Goal: Information Seeking & Learning: Check status

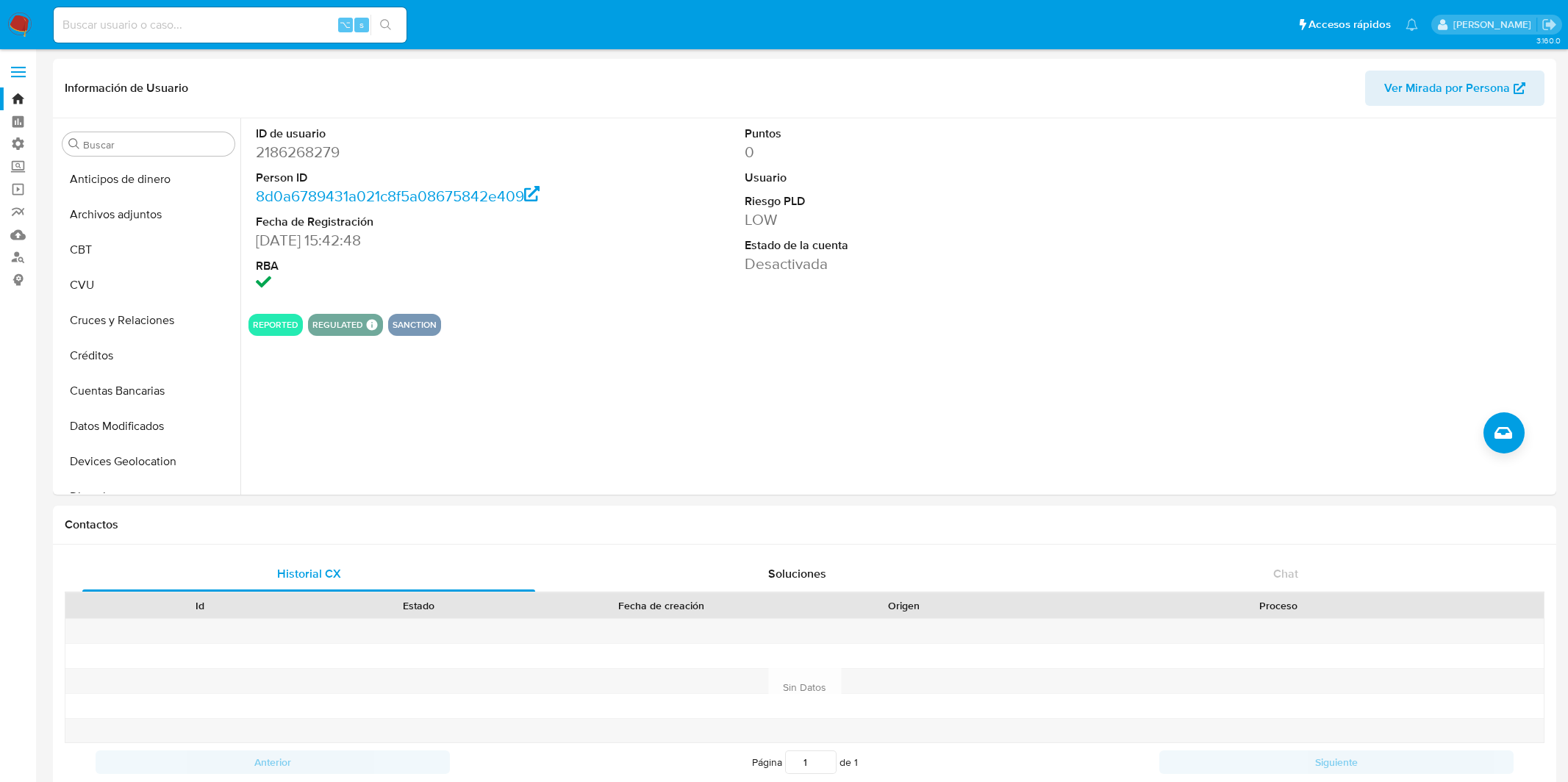
select select "10"
click at [1140, 289] on div "ID de usuario 2186268279 Person ID 8d0a6789431a021c8f5a08675842e409 Fecha de Re…" at bounding box center [900, 210] width 1304 height 184
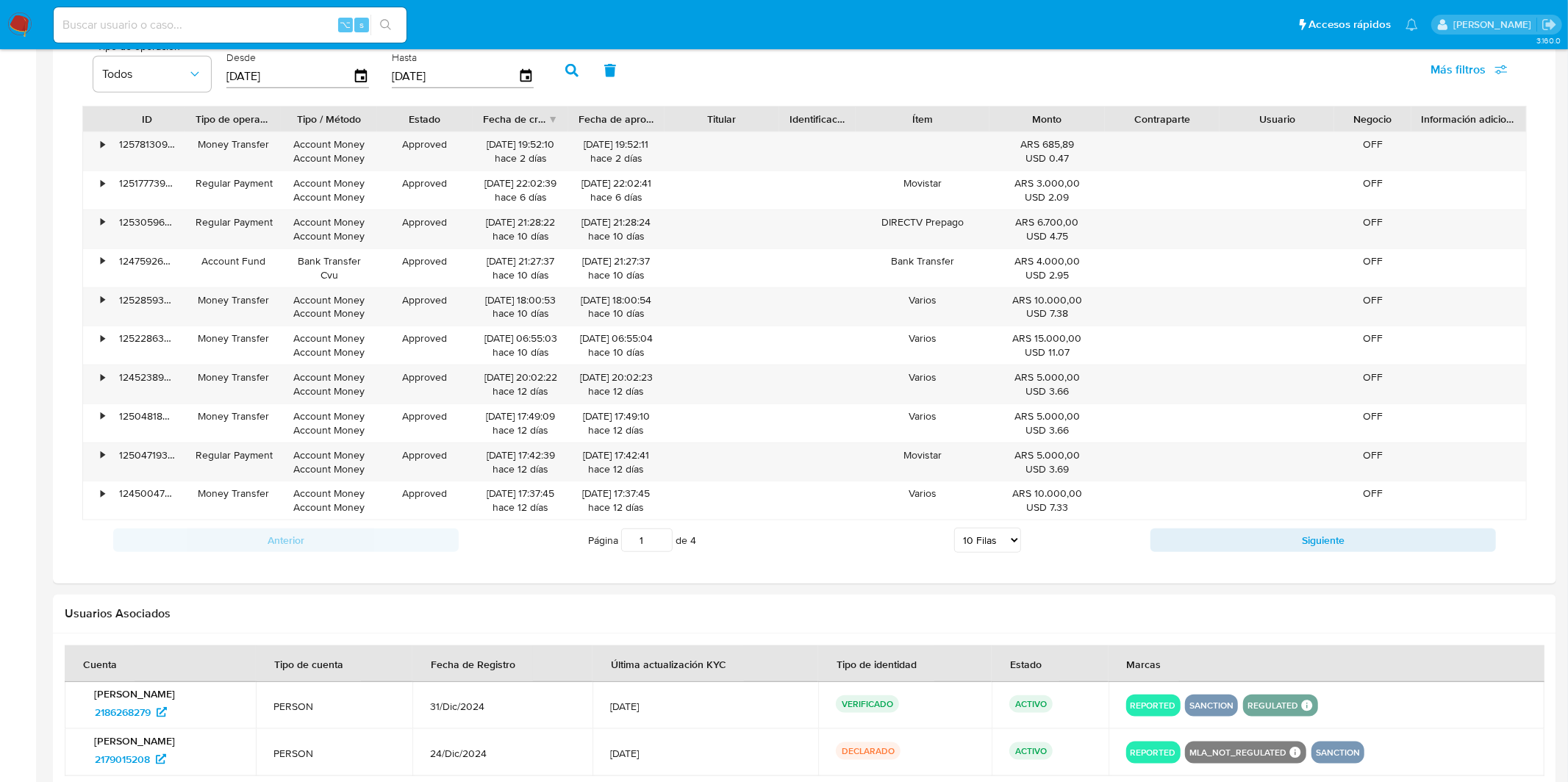
scroll to position [1042, 0]
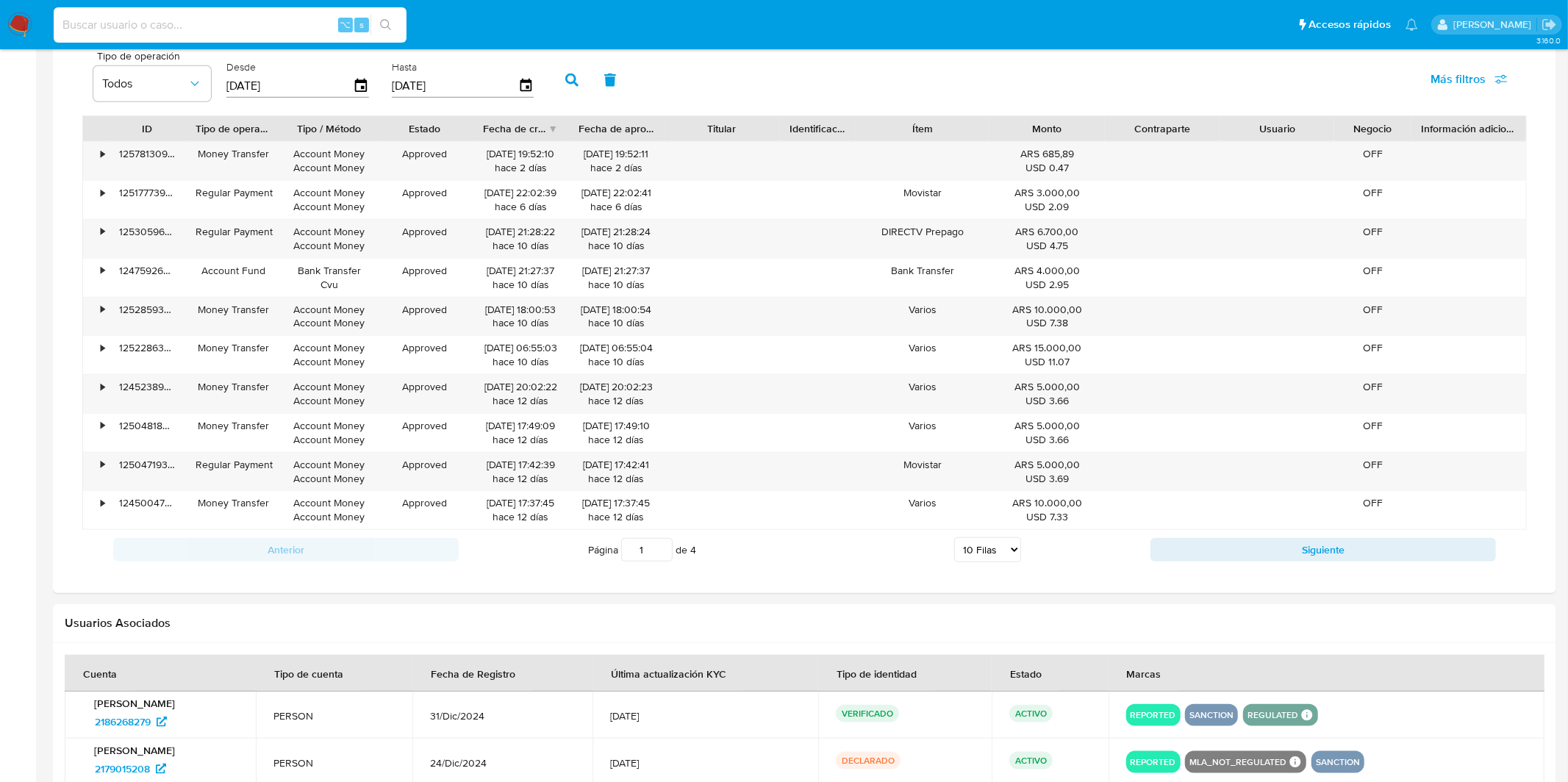
click at [165, 30] on input at bounding box center [230, 25] width 353 height 19
paste input "502174592"
type input "502174592"
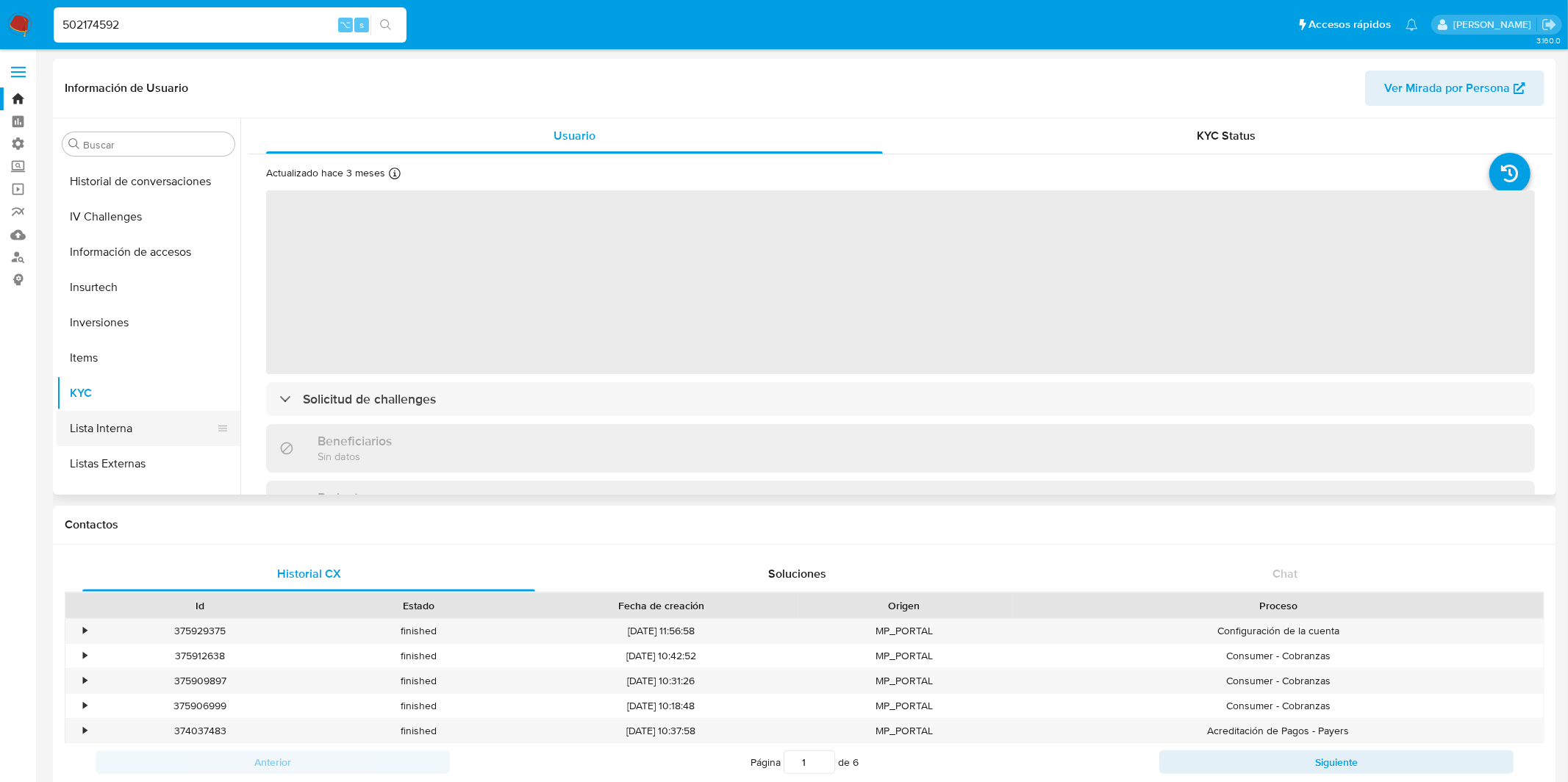
select select "10"
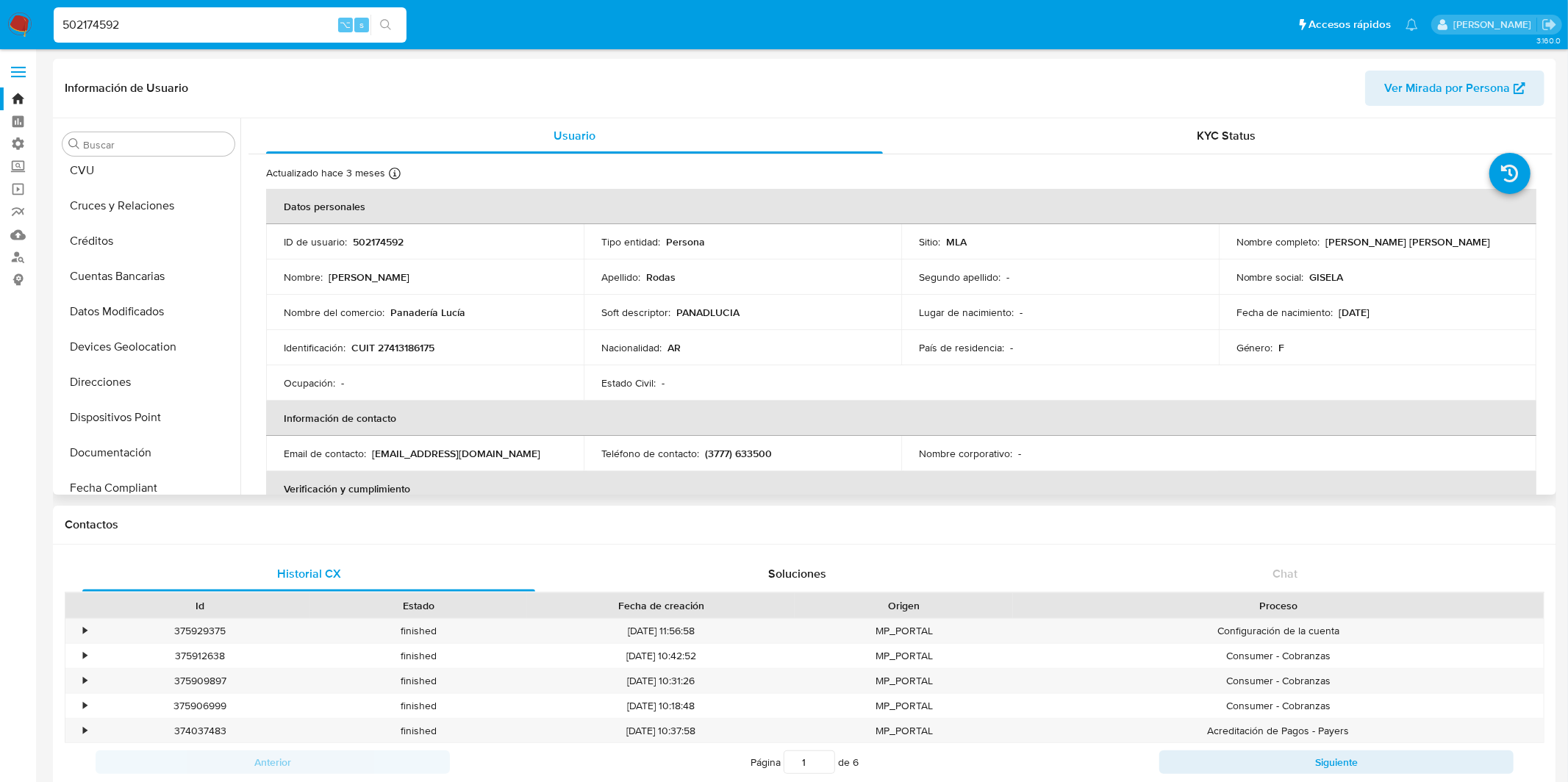
scroll to position [106, 0]
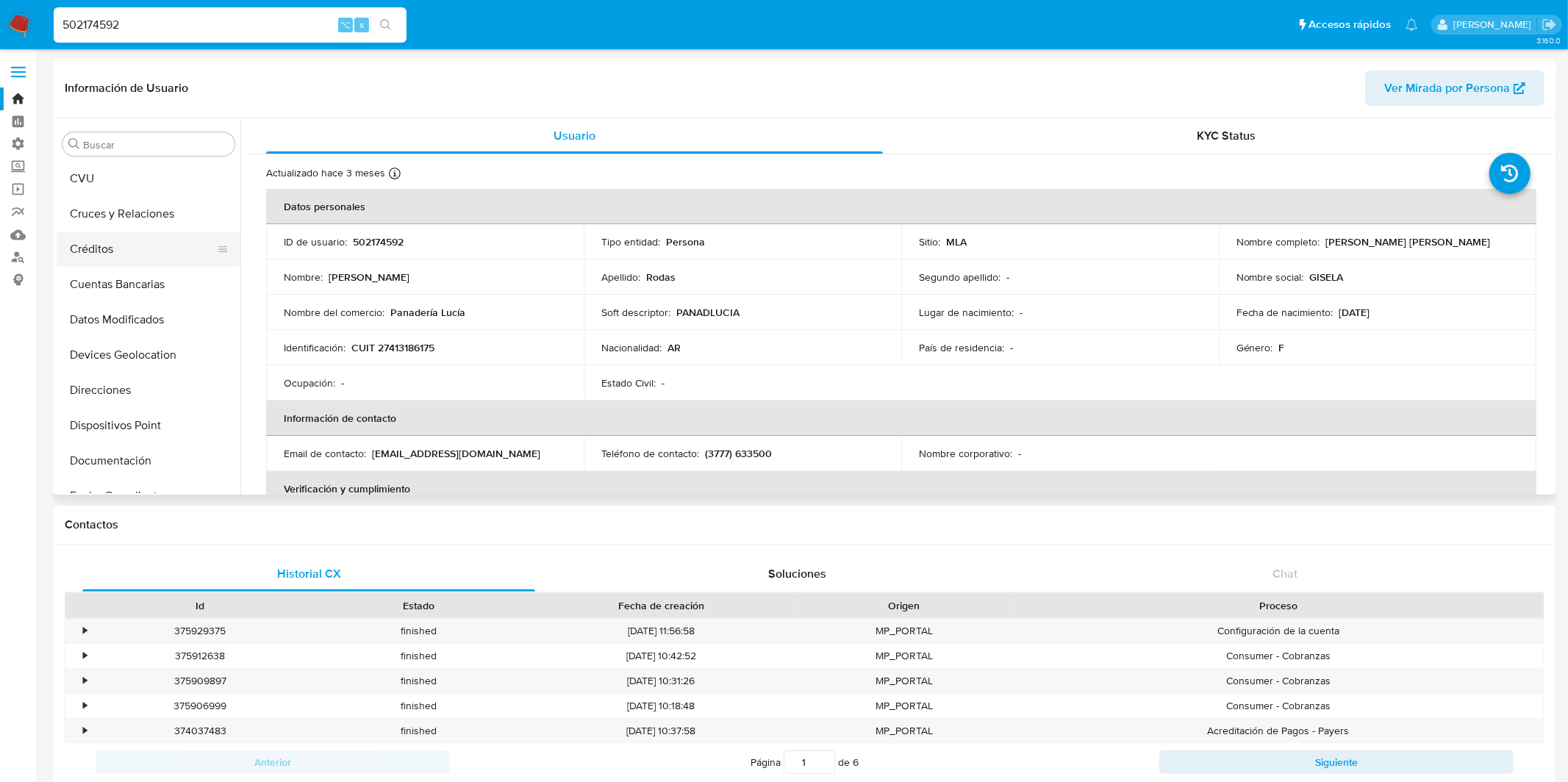
click at [133, 238] on button "Créditos" at bounding box center [142, 249] width 172 height 35
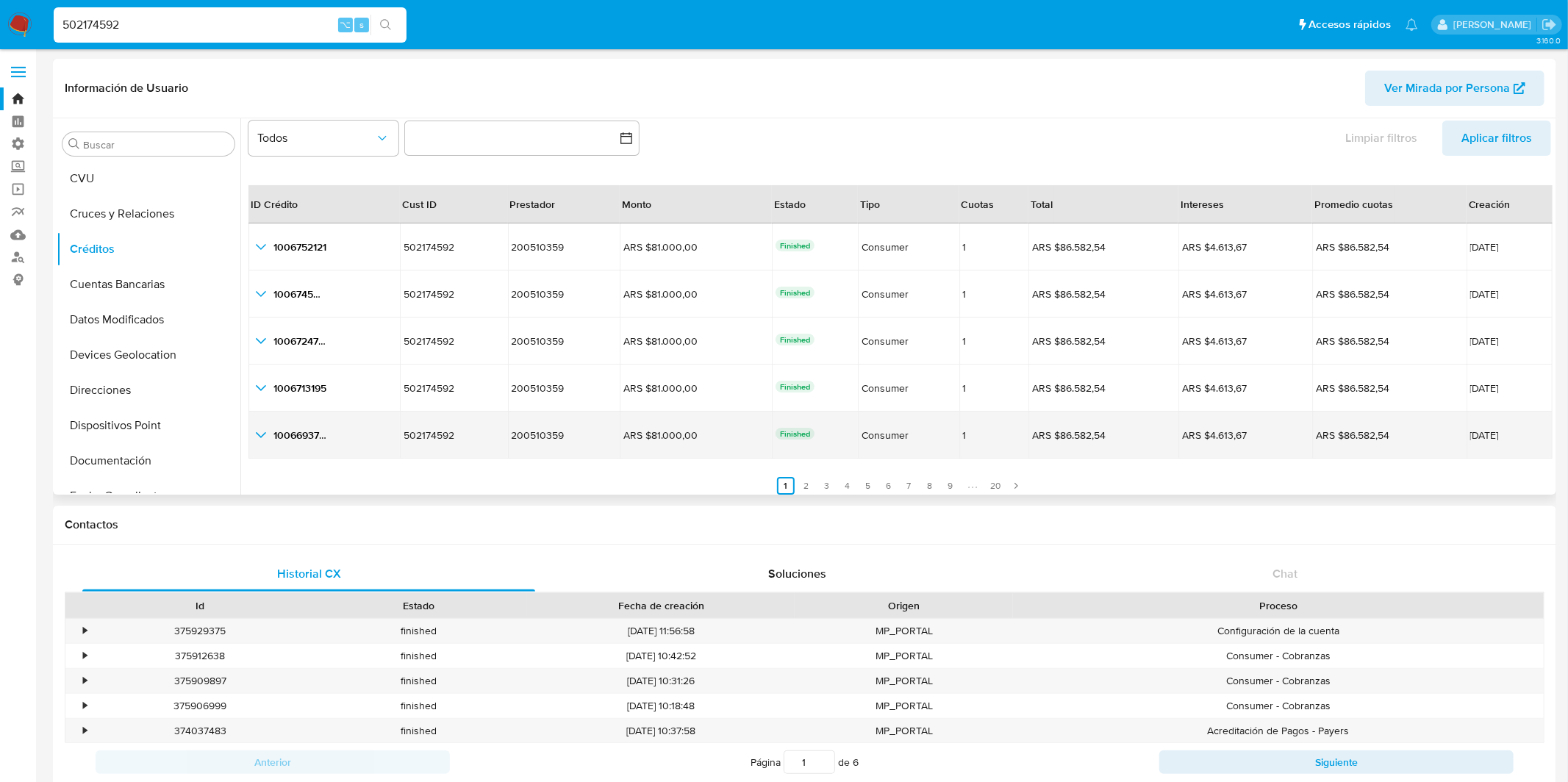
scroll to position [33, 0]
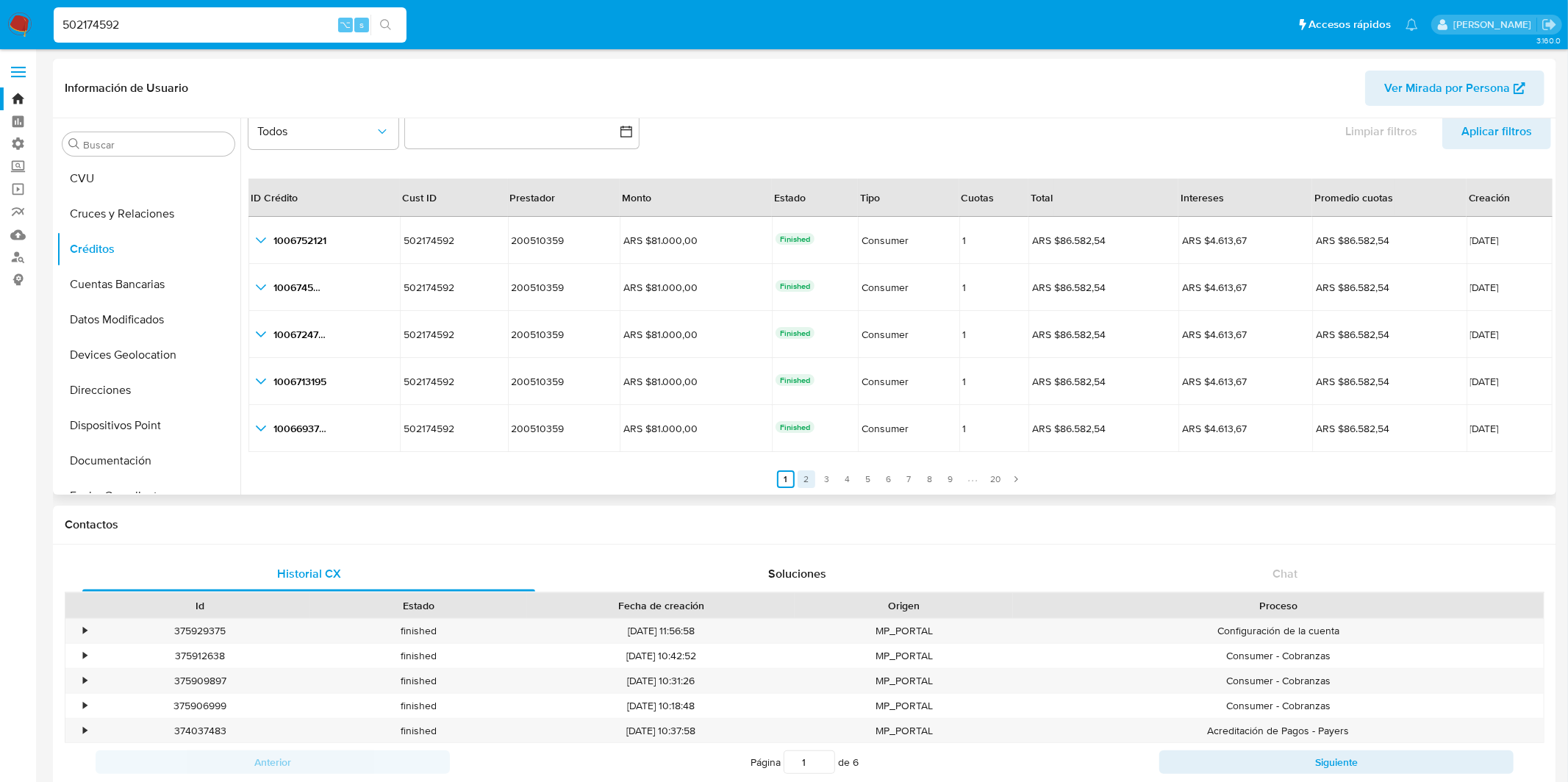
click at [809, 479] on link "2" at bounding box center [806, 479] width 18 height 18
click at [832, 485] on link "3" at bounding box center [835, 479] width 18 height 18
click at [856, 484] on link "4" at bounding box center [856, 479] width 18 height 18
click at [870, 485] on link "5" at bounding box center [876, 479] width 18 height 18
click at [890, 484] on link "6" at bounding box center [897, 479] width 18 height 18
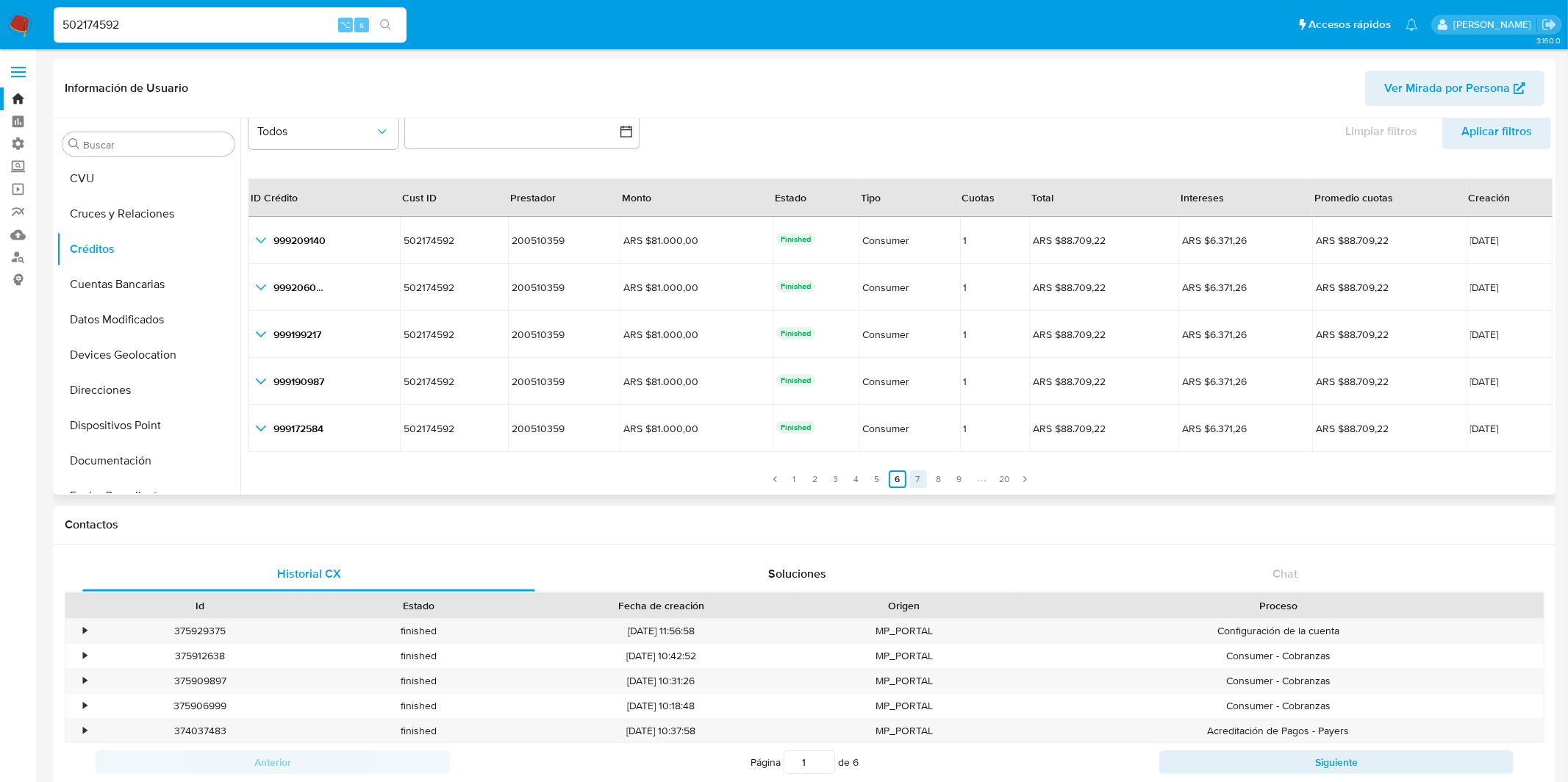
click at [916, 487] on link "7" at bounding box center [917, 479] width 18 height 18
click at [937, 484] on link "8" at bounding box center [938, 479] width 18 height 18
click at [955, 483] on link "9" at bounding box center [959, 479] width 18 height 18
click at [911, 483] on link "10" at bounding box center [919, 479] width 18 height 18
click at [936, 483] on link "12" at bounding box center [941, 479] width 18 height 18
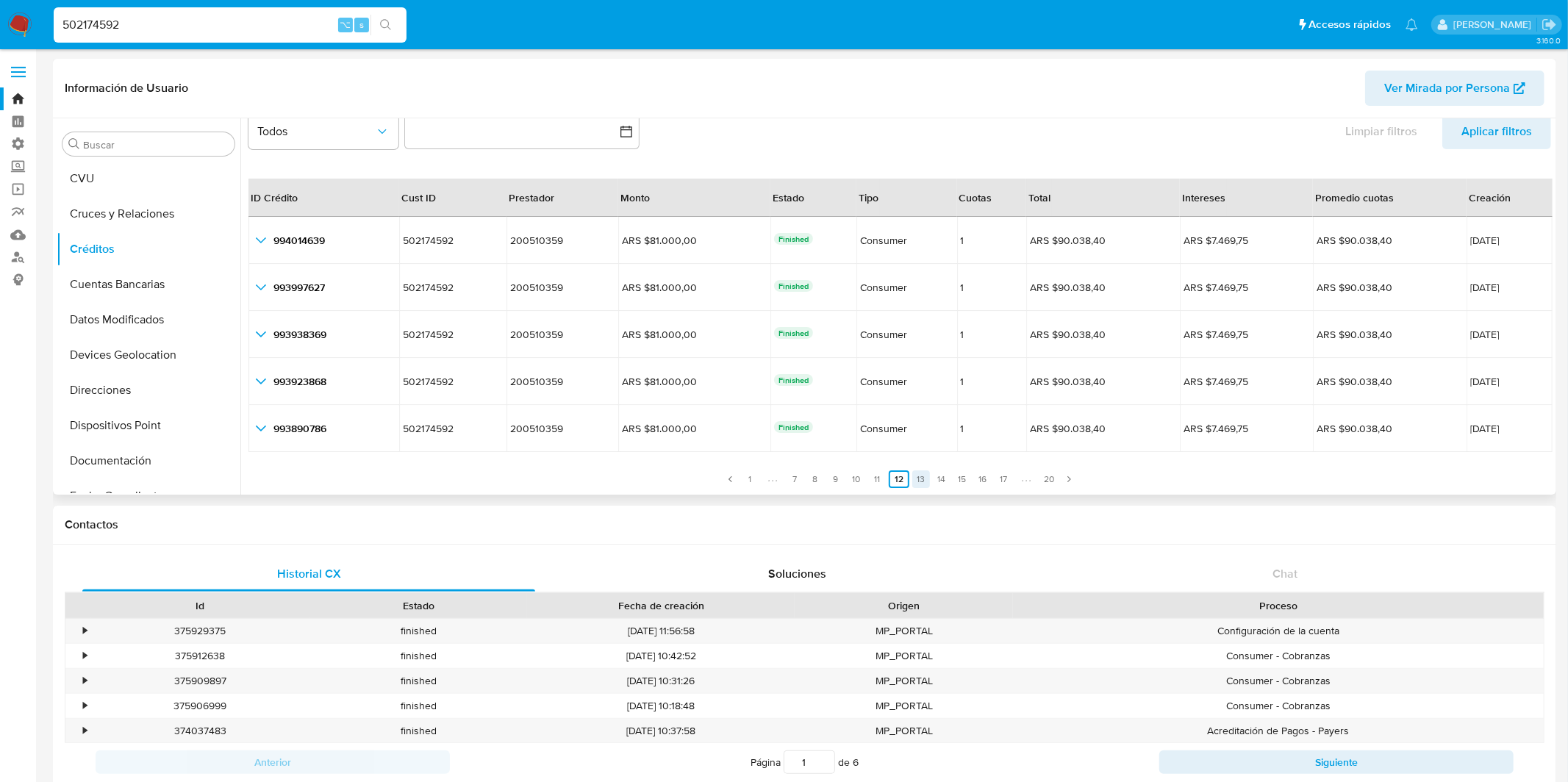
click at [917, 483] on link "13" at bounding box center [921, 479] width 18 height 18
click at [930, 482] on link "17" at bounding box center [933, 479] width 18 height 18
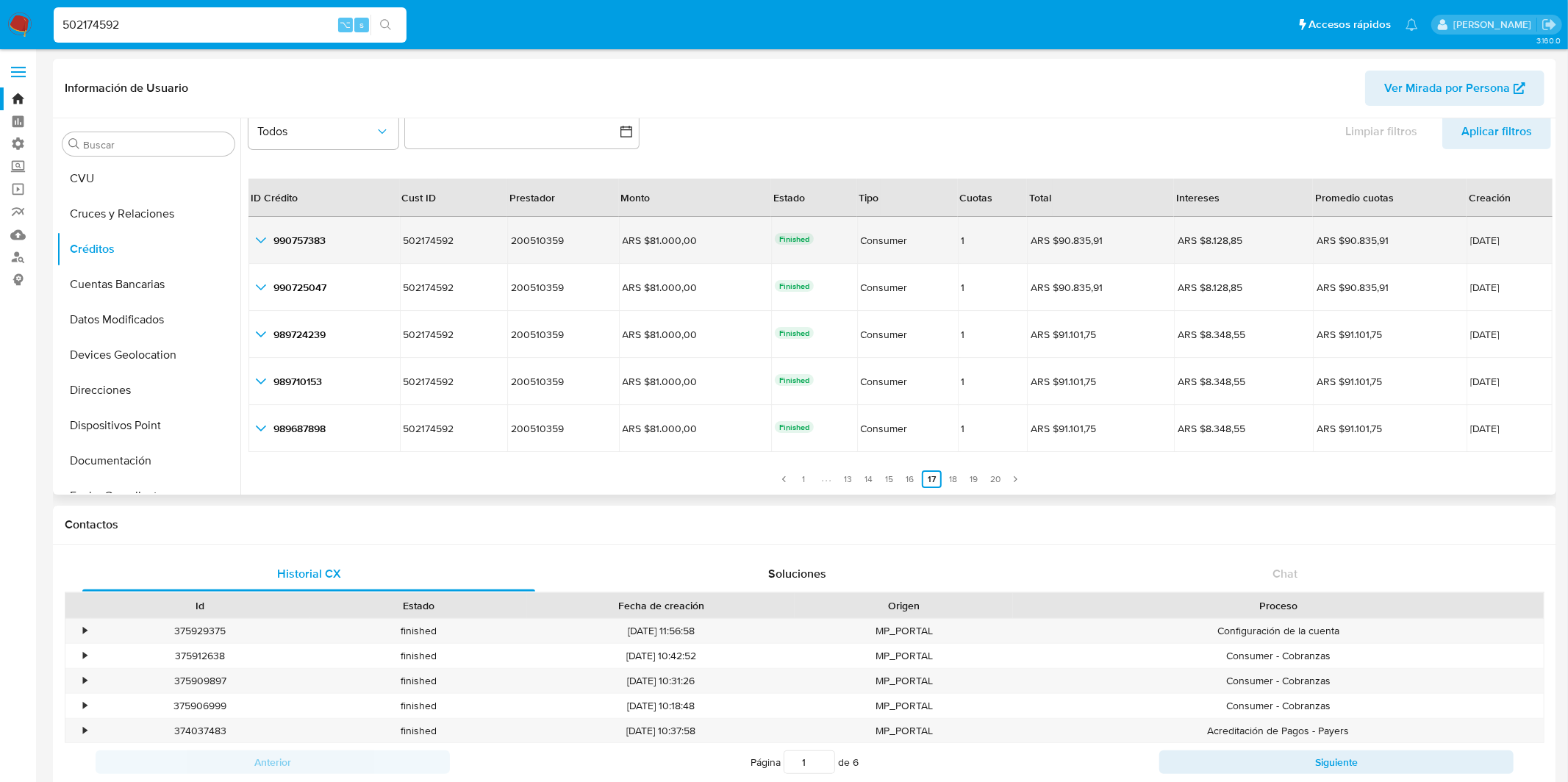
click at [1473, 233] on td "08/04/2025" at bounding box center [1509, 240] width 86 height 47
click at [267, 242] on icon "button_show_hidden_detail_by_id_0" at bounding box center [261, 239] width 18 height 18
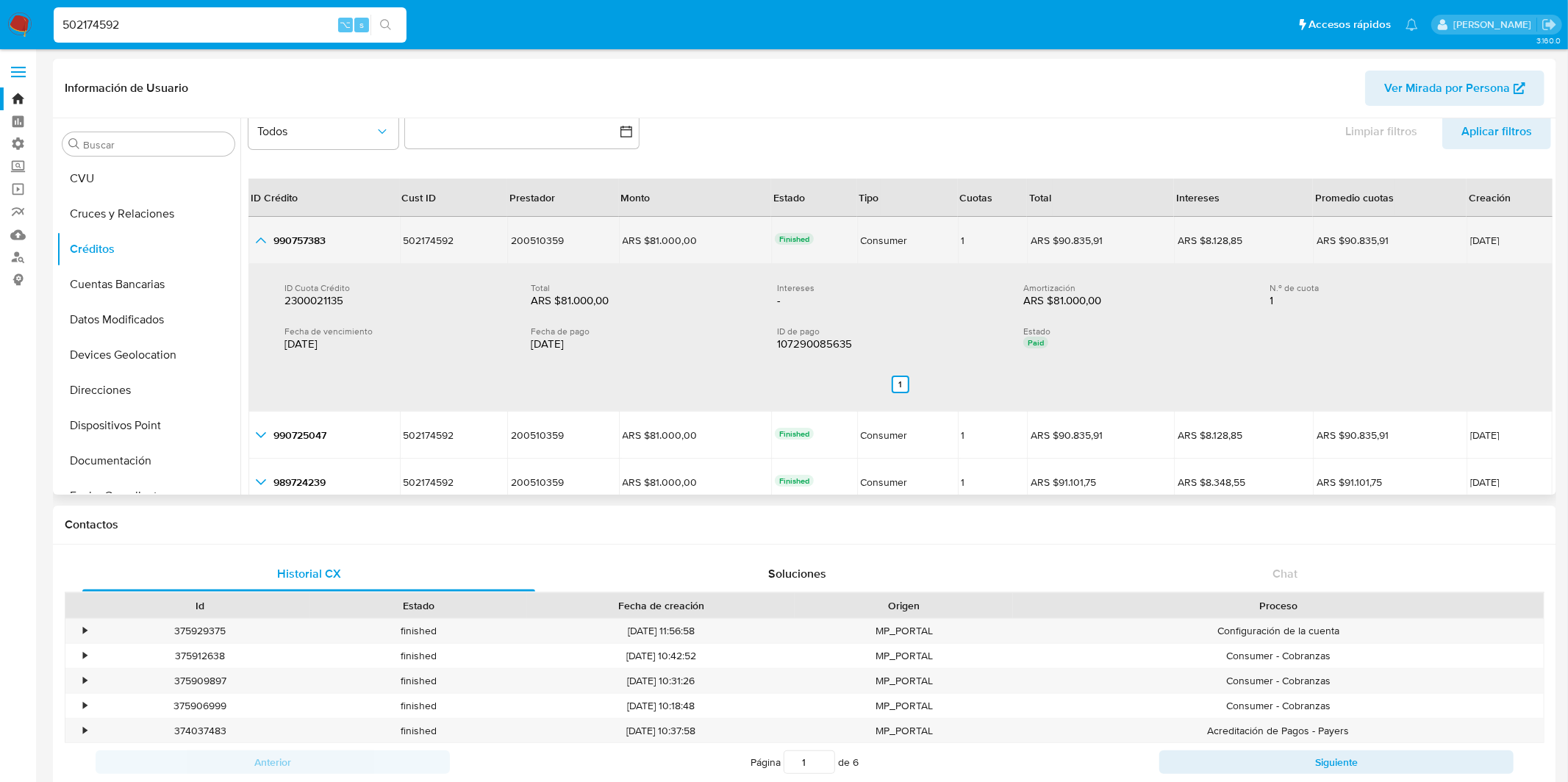
click at [267, 242] on icon "button_show_hidden_detail_by_id_0" at bounding box center [261, 239] width 18 height 18
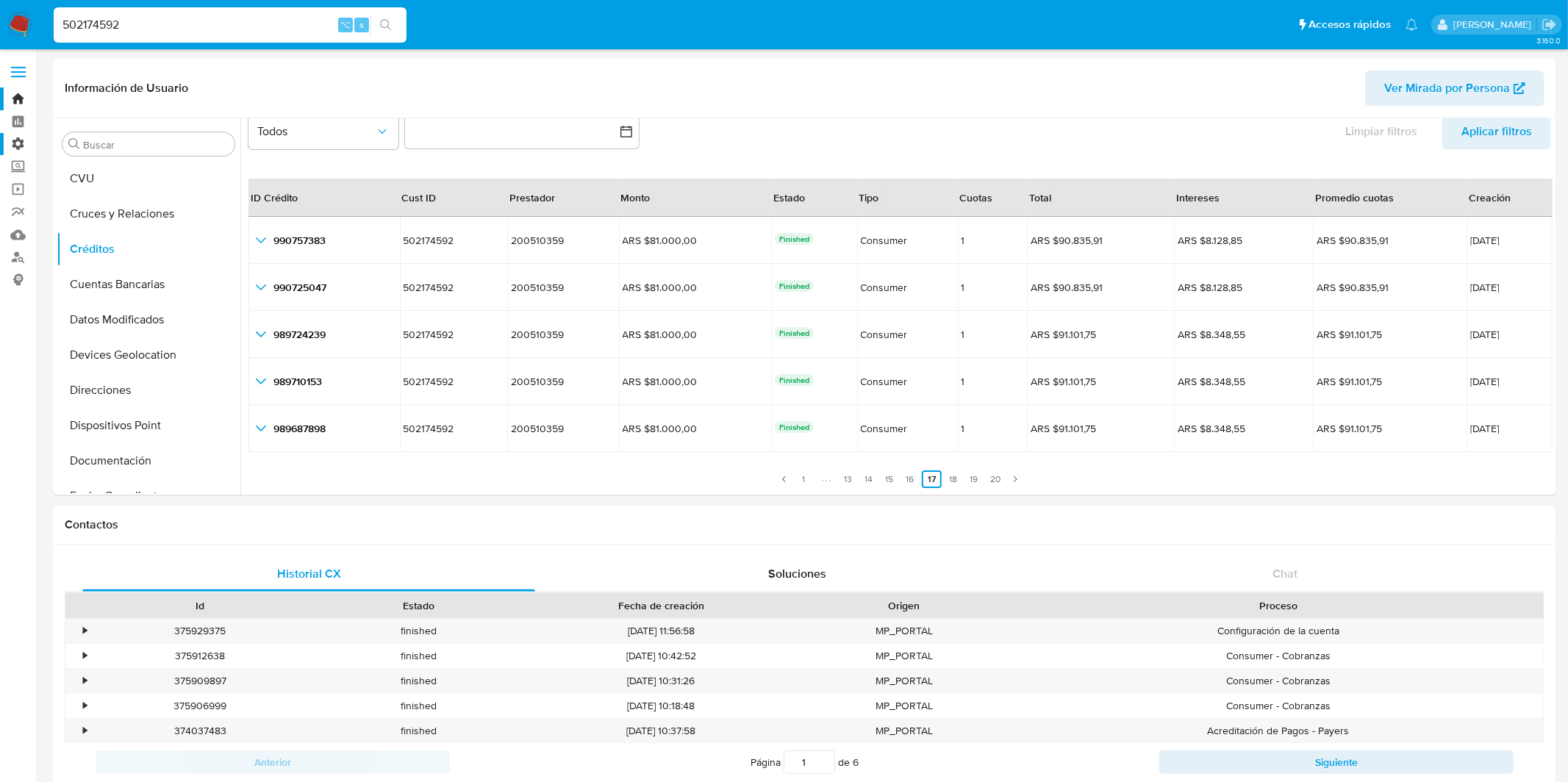
click at [21, 137] on label "Administración" at bounding box center [87, 144] width 175 height 23
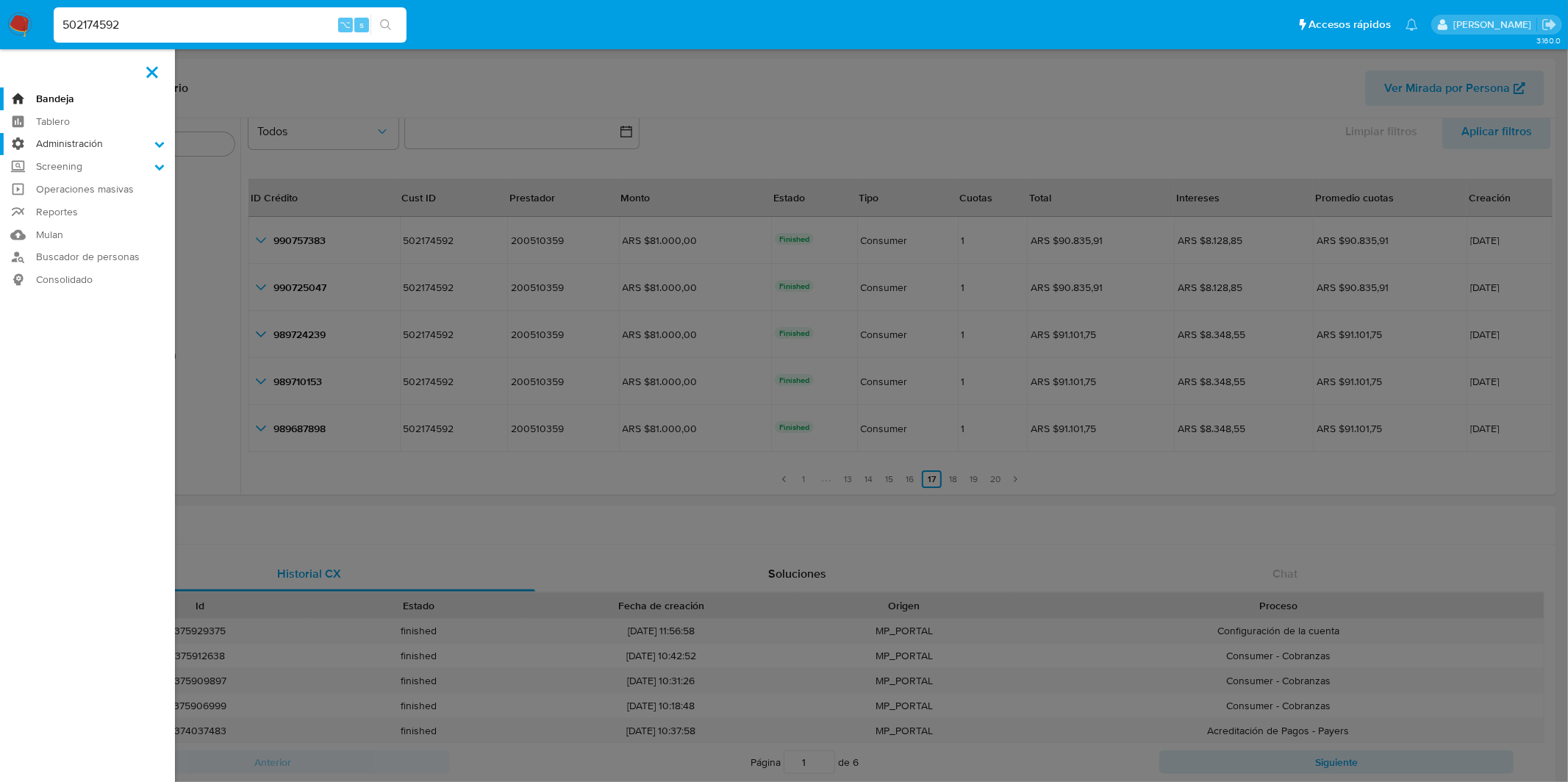
click at [0, 0] on input "Administración" at bounding box center [0, 0] width 0 height 0
click at [81, 166] on link "Reglas" at bounding box center [87, 165] width 175 height 18
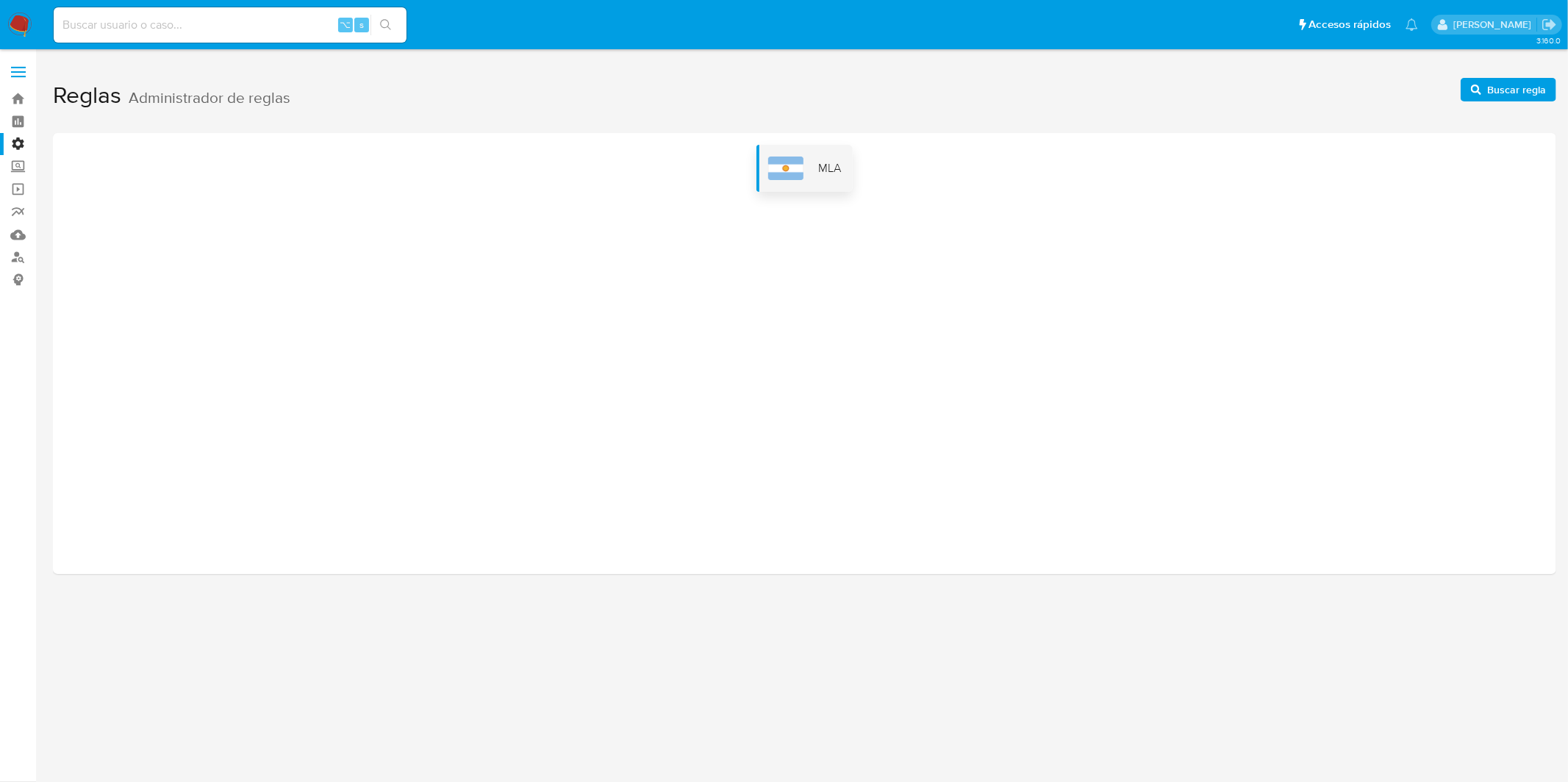
click at [795, 165] on img at bounding box center [786, 167] width 35 height 23
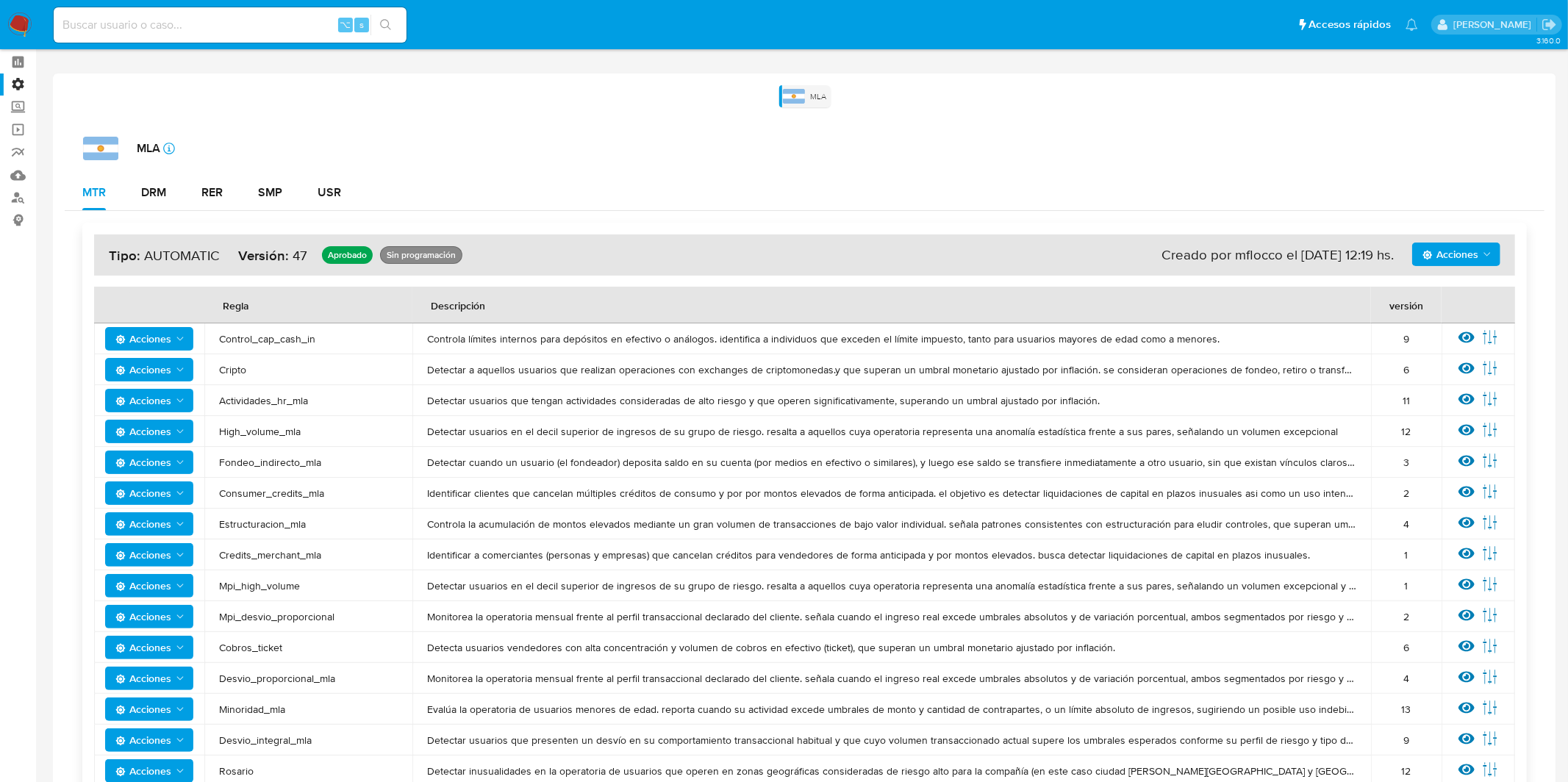
scroll to position [61, 0]
click at [1463, 395] on icon at bounding box center [1465, 397] width 16 height 11
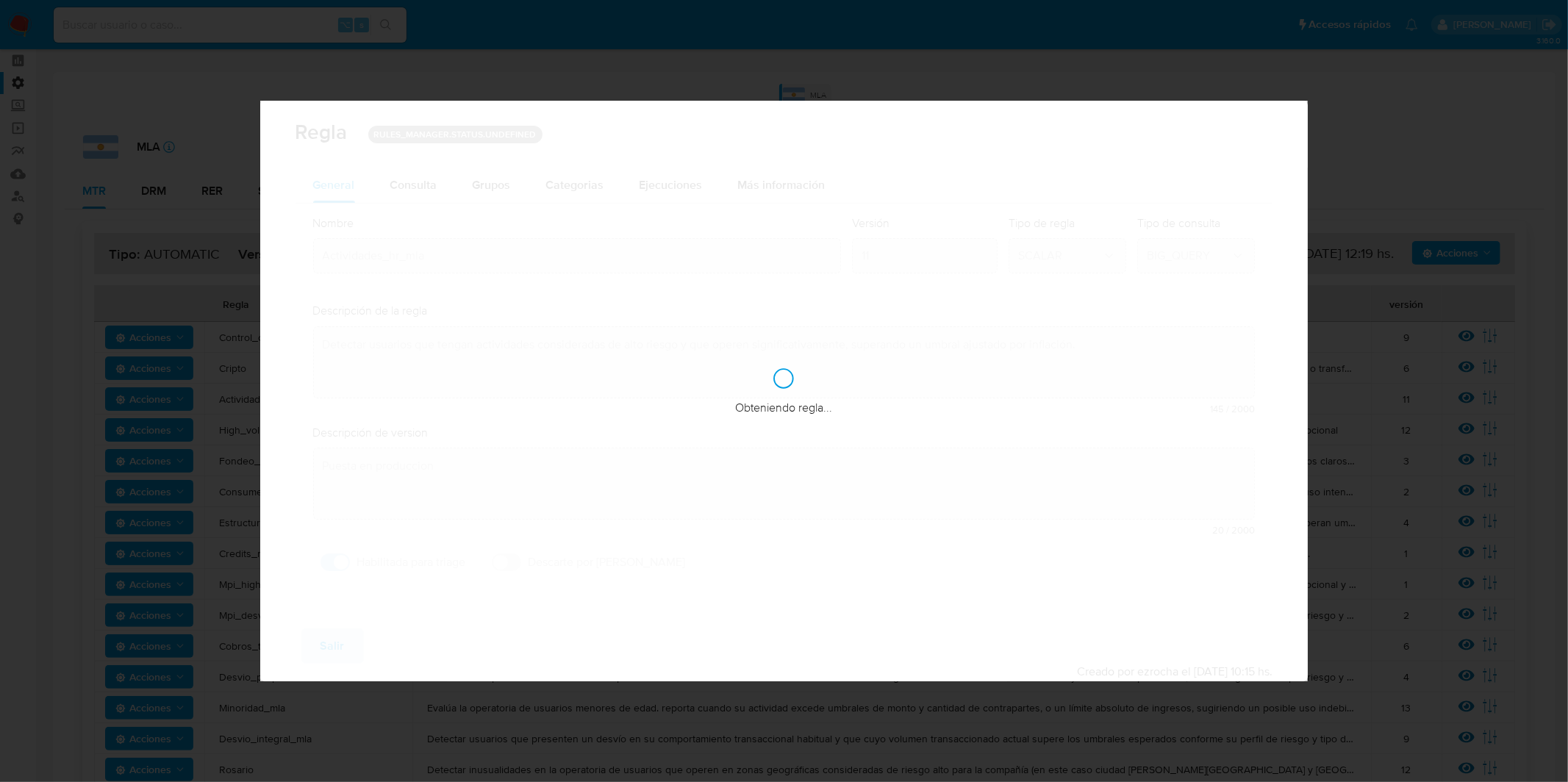
checkbox input "true"
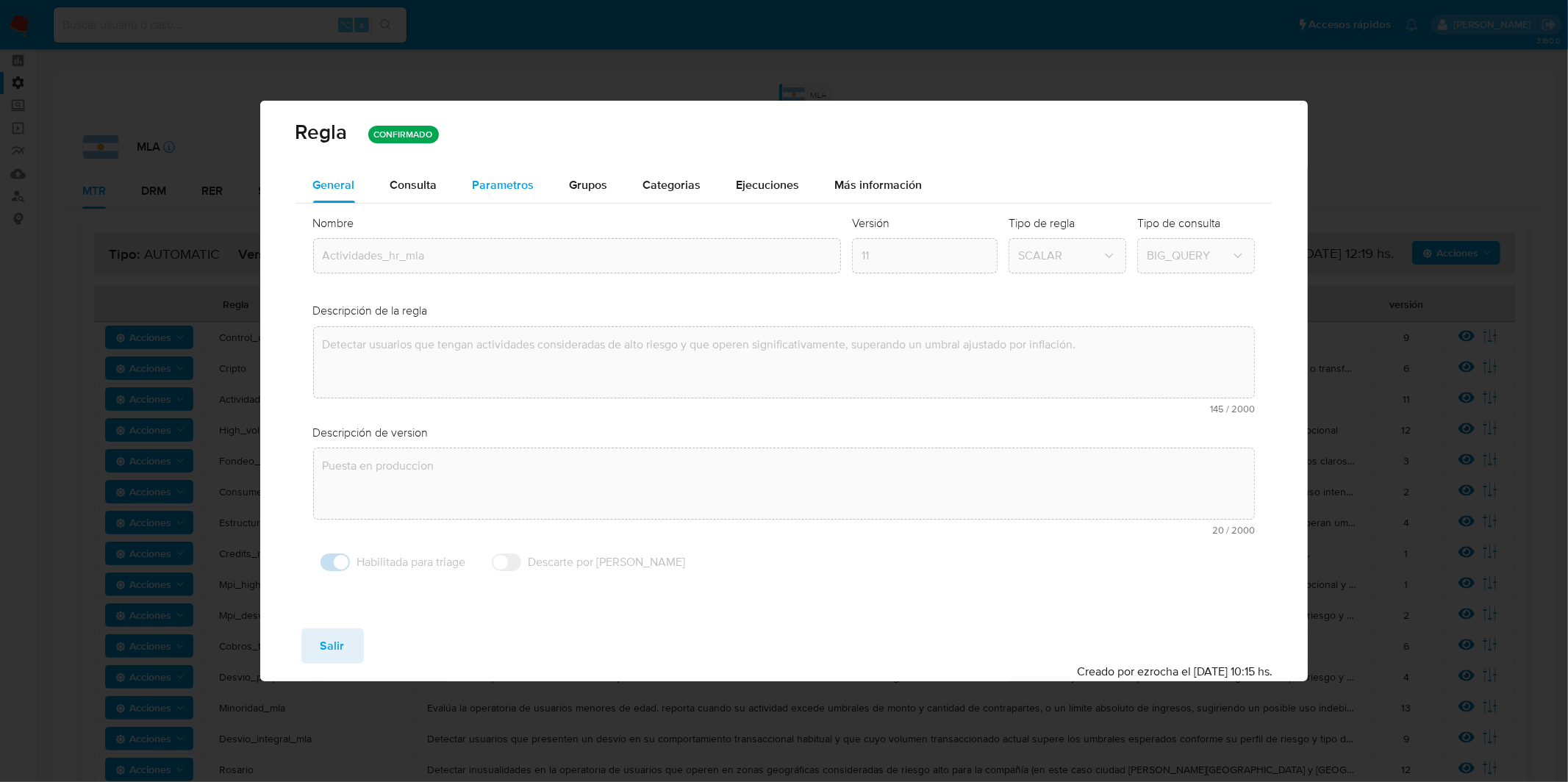
click at [538, 185] on button "Parametros" at bounding box center [503, 185] width 97 height 35
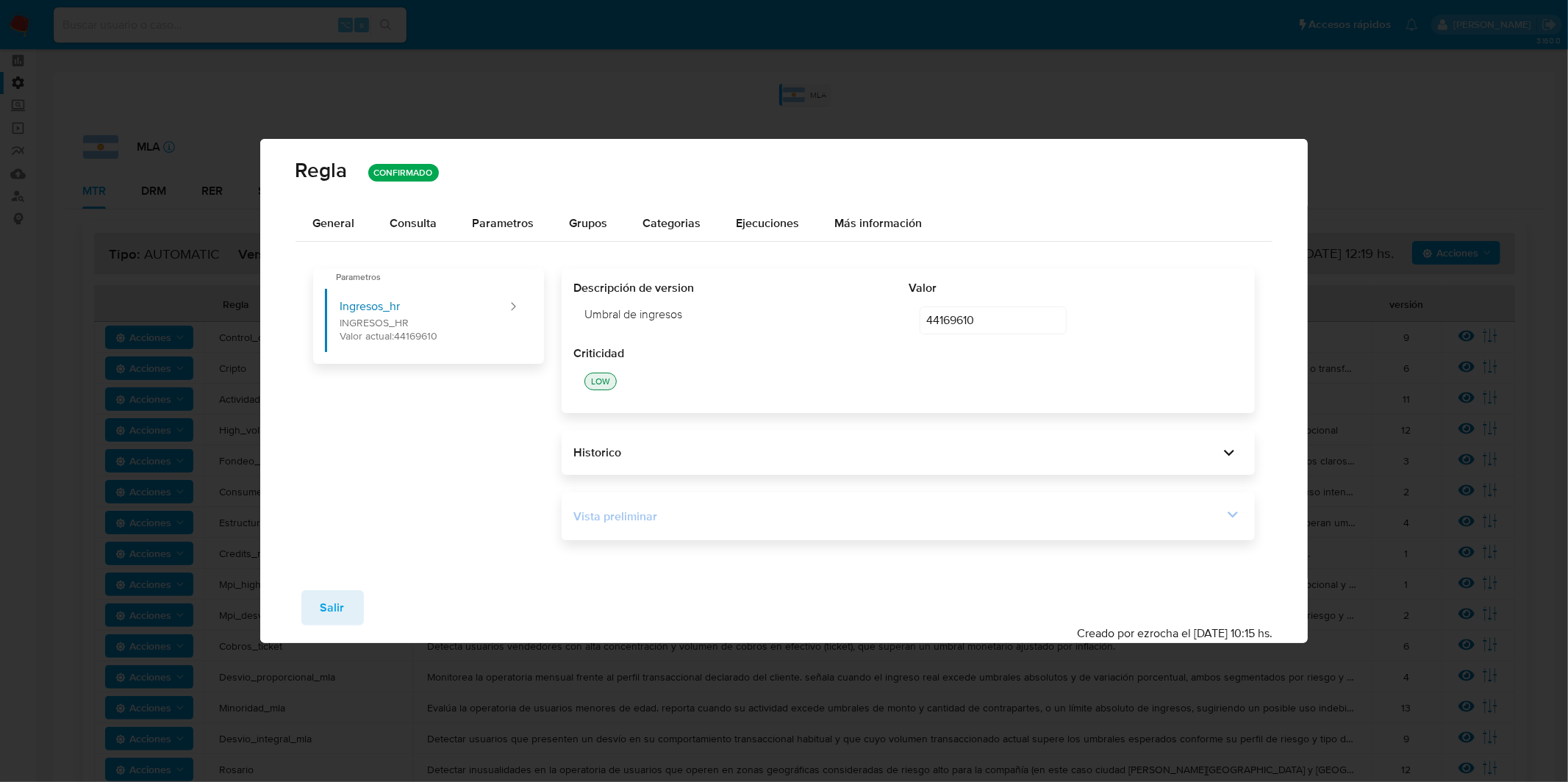
click at [743, 522] on div "Vista preliminar" at bounding box center [898, 516] width 649 height 16
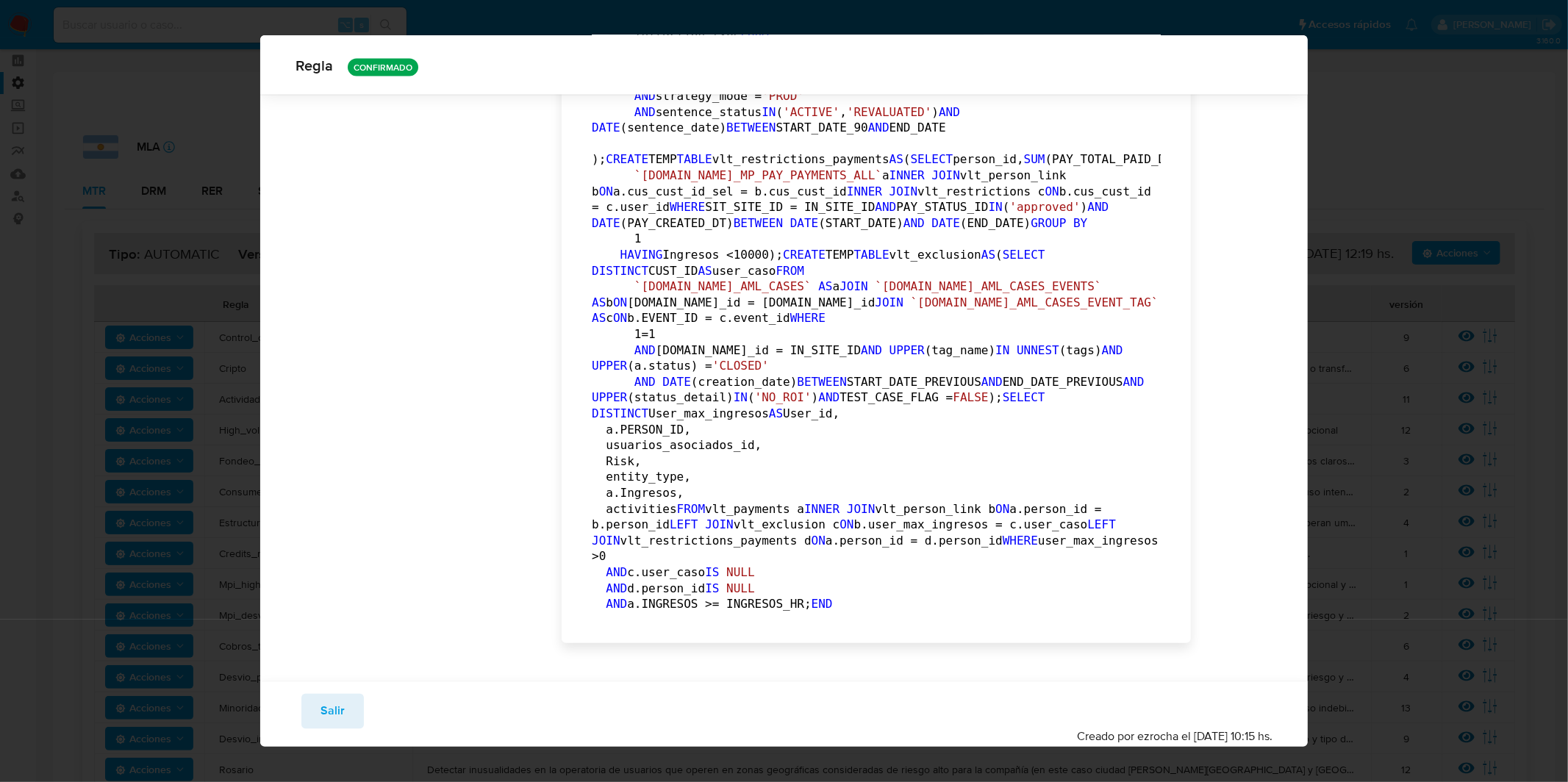
scroll to position [2385, 0]
click at [1391, 214] on div "[PERSON_NAME] CONFIRMADO General Consulta Parametros Evidencias Grupos Categori…" at bounding box center [784, 391] width 1568 height 782
click at [321, 703] on span "Salir" at bounding box center [333, 711] width 24 height 32
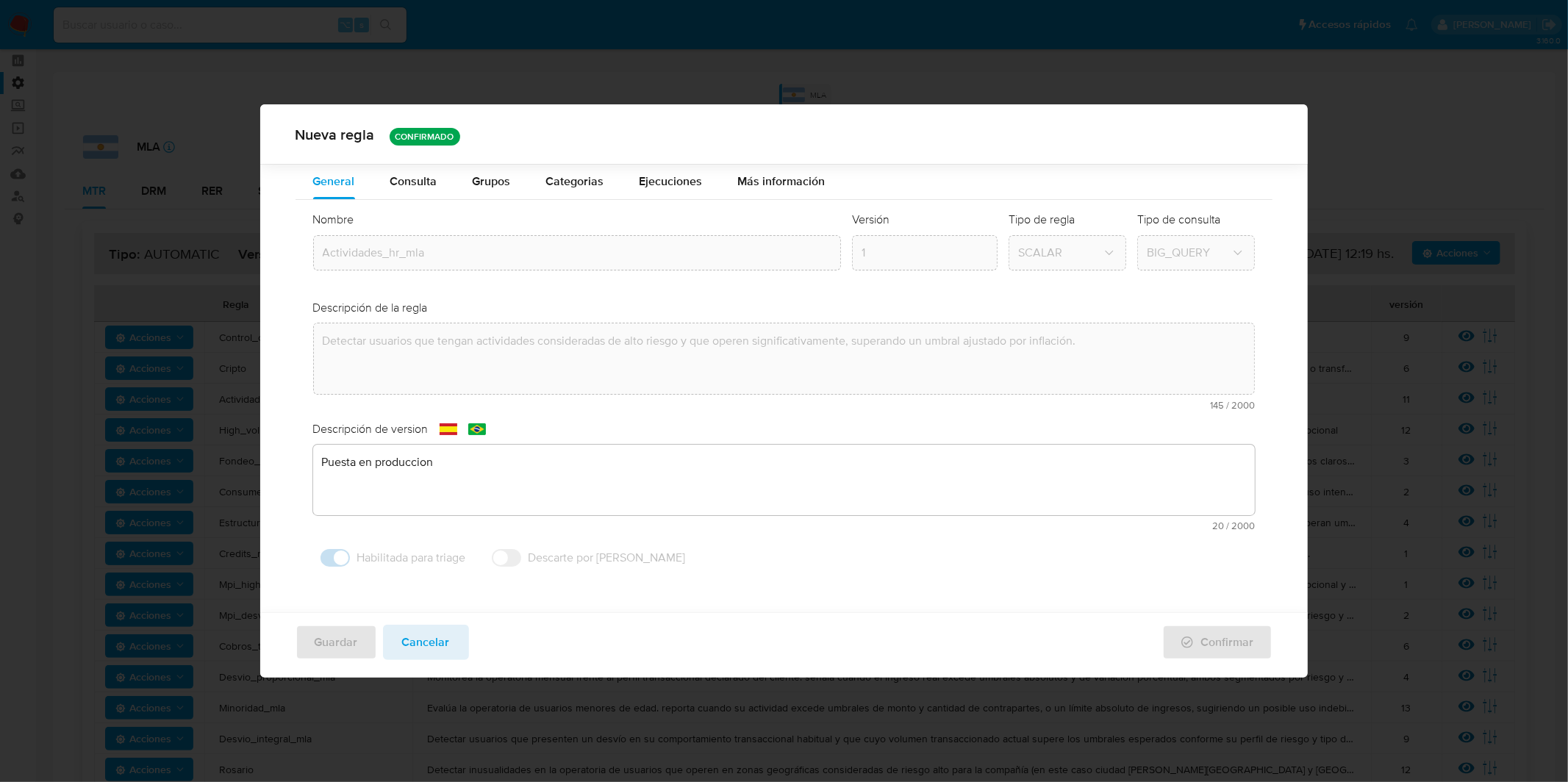
scroll to position [0, 0]
